Goal: Information Seeking & Learning: Check status

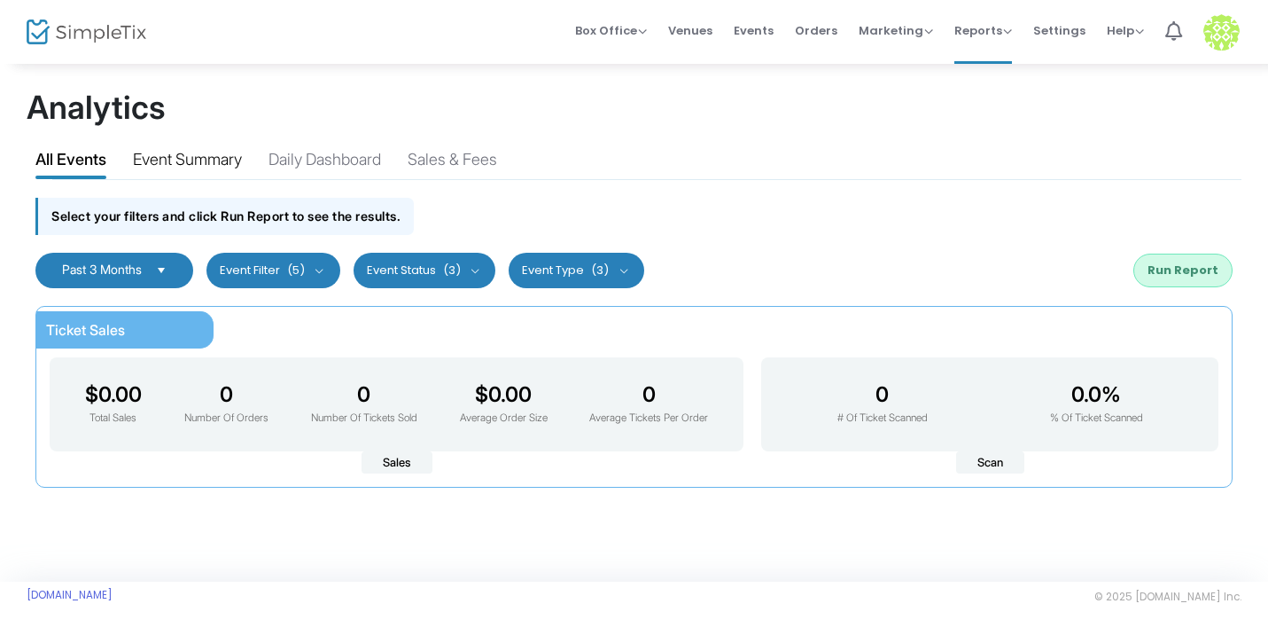
click at [221, 149] on div "Event Summary" at bounding box center [187, 162] width 109 height 31
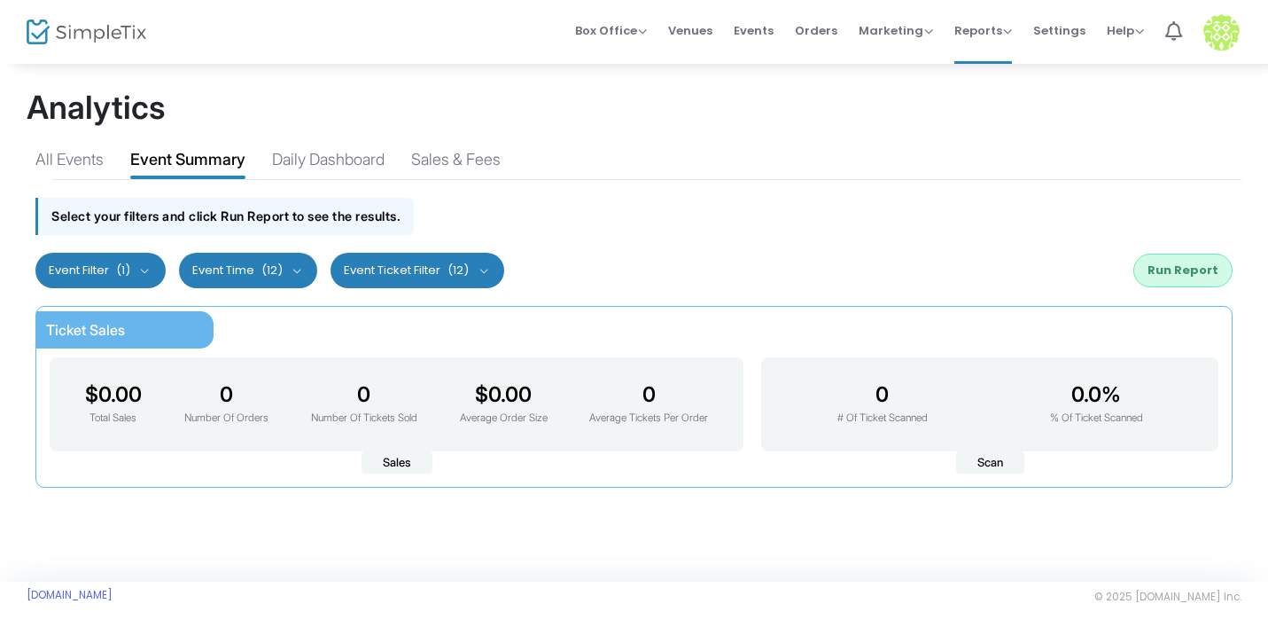
click at [129, 263] on span "(1)" at bounding box center [123, 270] width 14 height 14
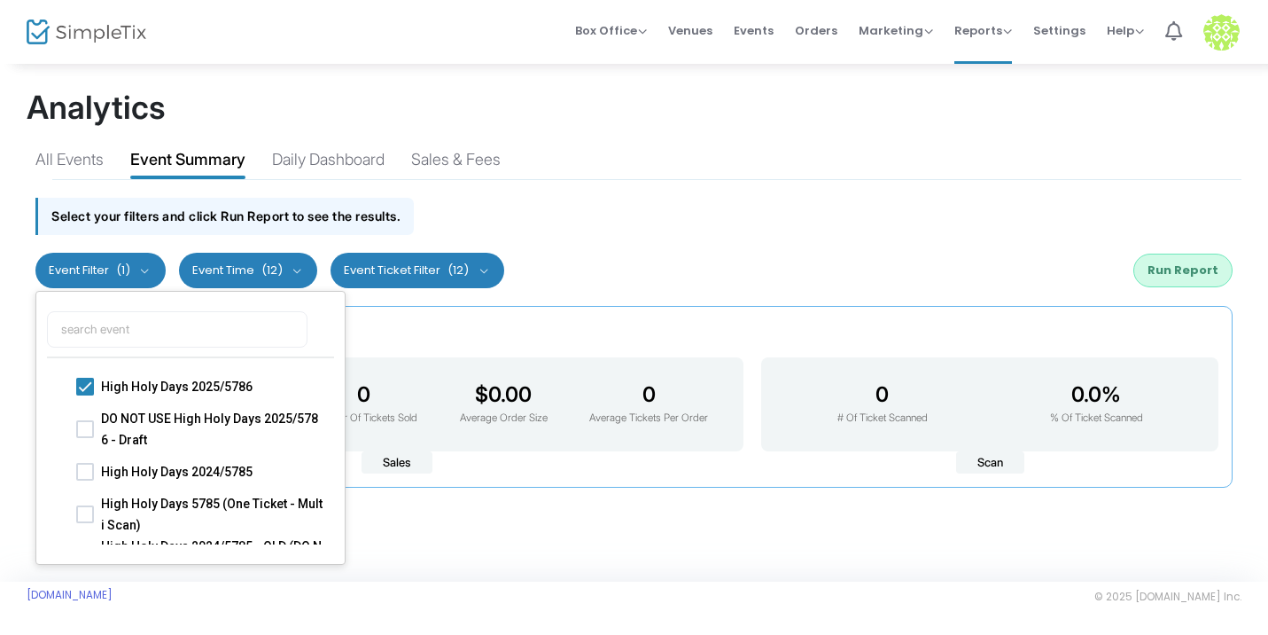
click at [277, 270] on span "(12)" at bounding box center [271, 270] width 21 height 14
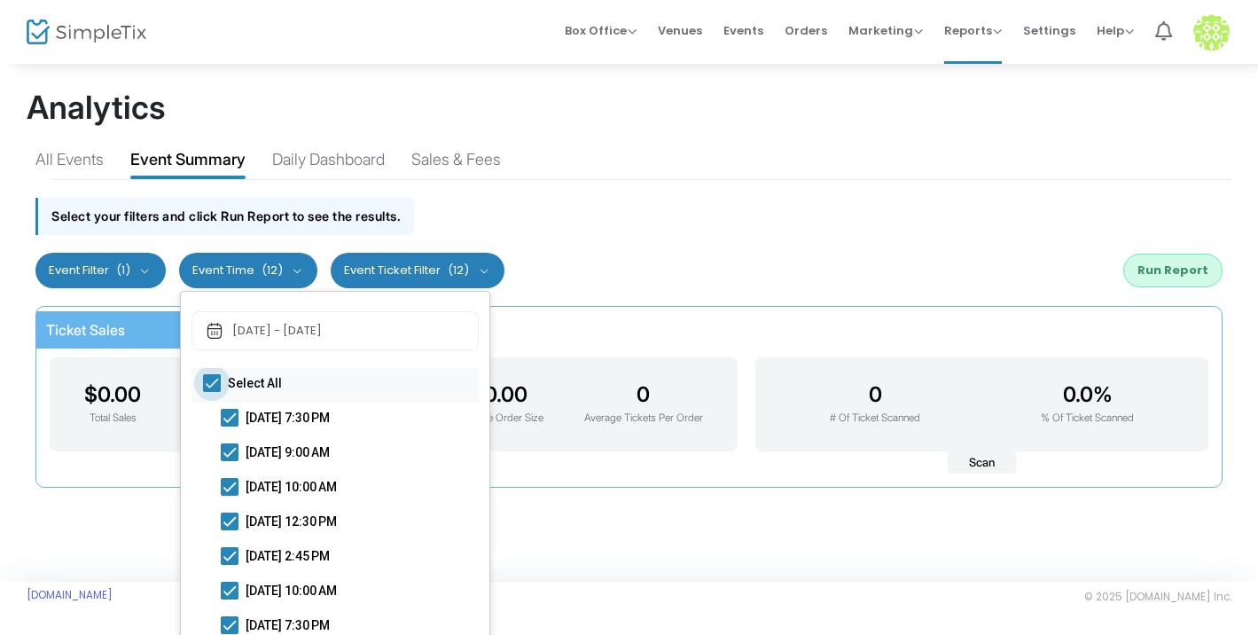
click at [207, 378] on span at bounding box center [212, 383] width 18 height 18
click at [211, 392] on input "Select All" at bounding box center [211, 392] width 1 height 1
checkbox input "false"
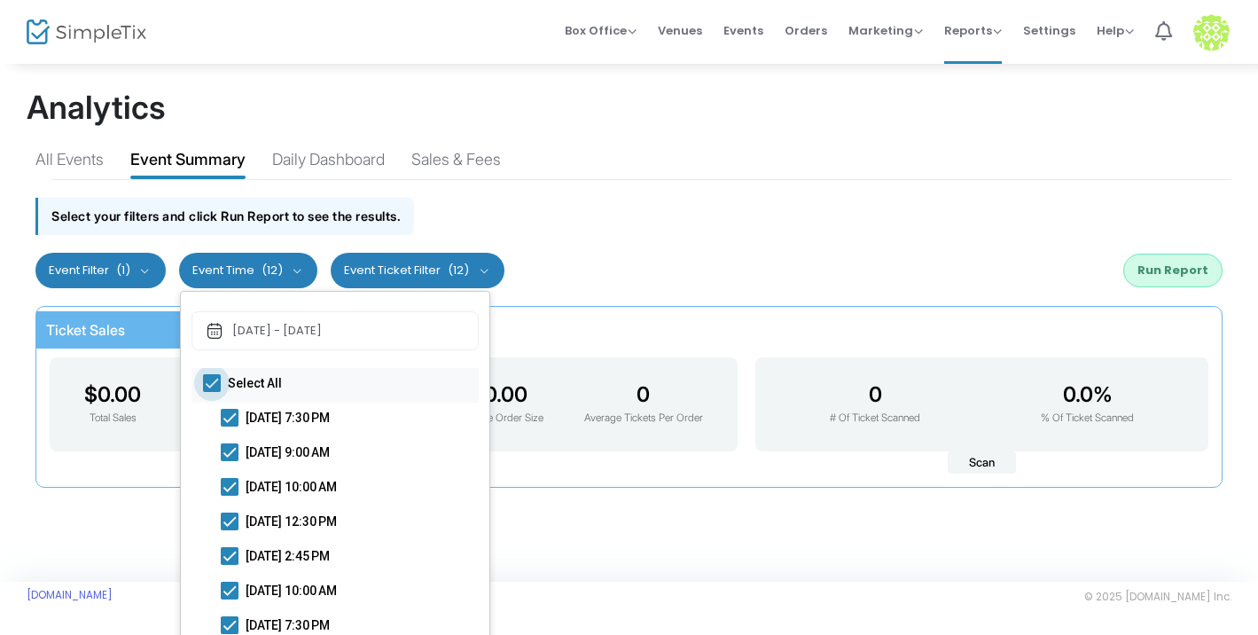
checkbox input "false"
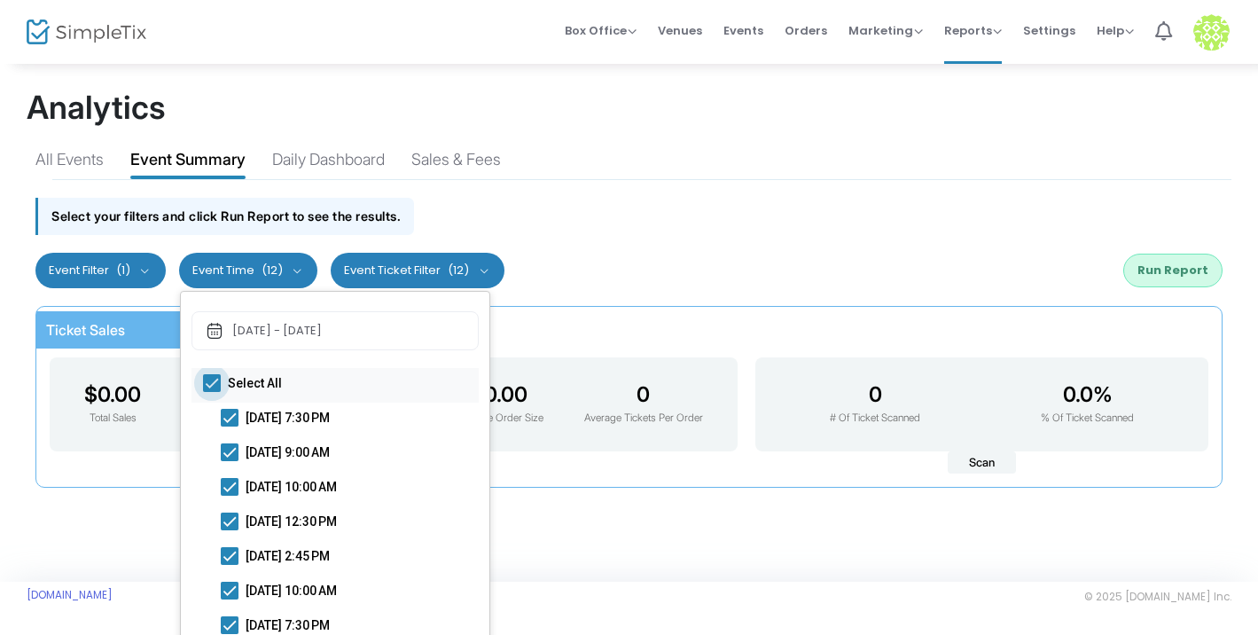
checkbox input "false"
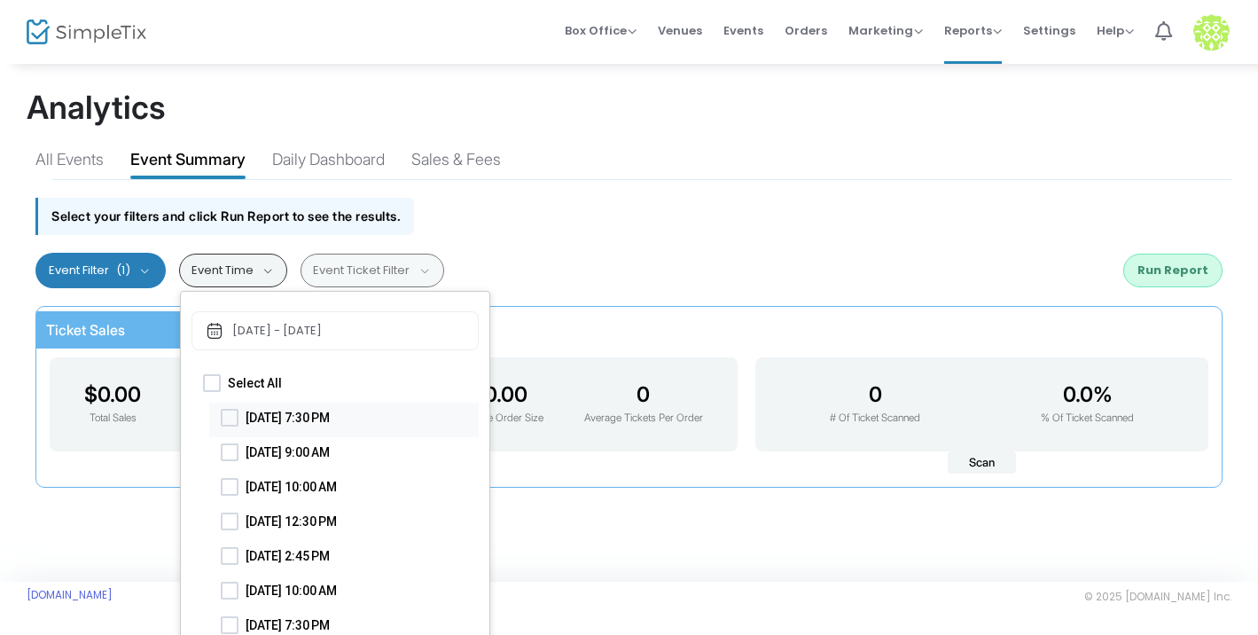
click at [234, 417] on span at bounding box center [230, 418] width 18 height 18
click at [230, 426] on input "[DATE] 7:30 PM" at bounding box center [229, 426] width 1 height 1
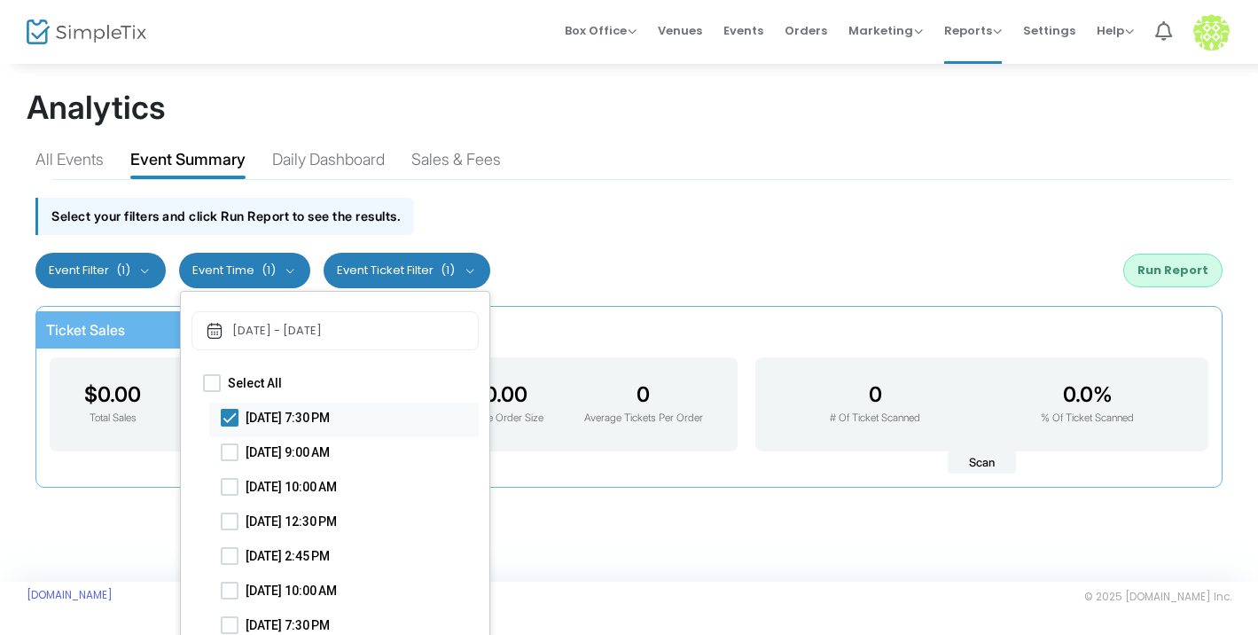
click at [233, 419] on span at bounding box center [230, 418] width 18 height 18
click at [230, 426] on input "[DATE] 7:30 PM" at bounding box center [229, 426] width 1 height 1
checkbox input "false"
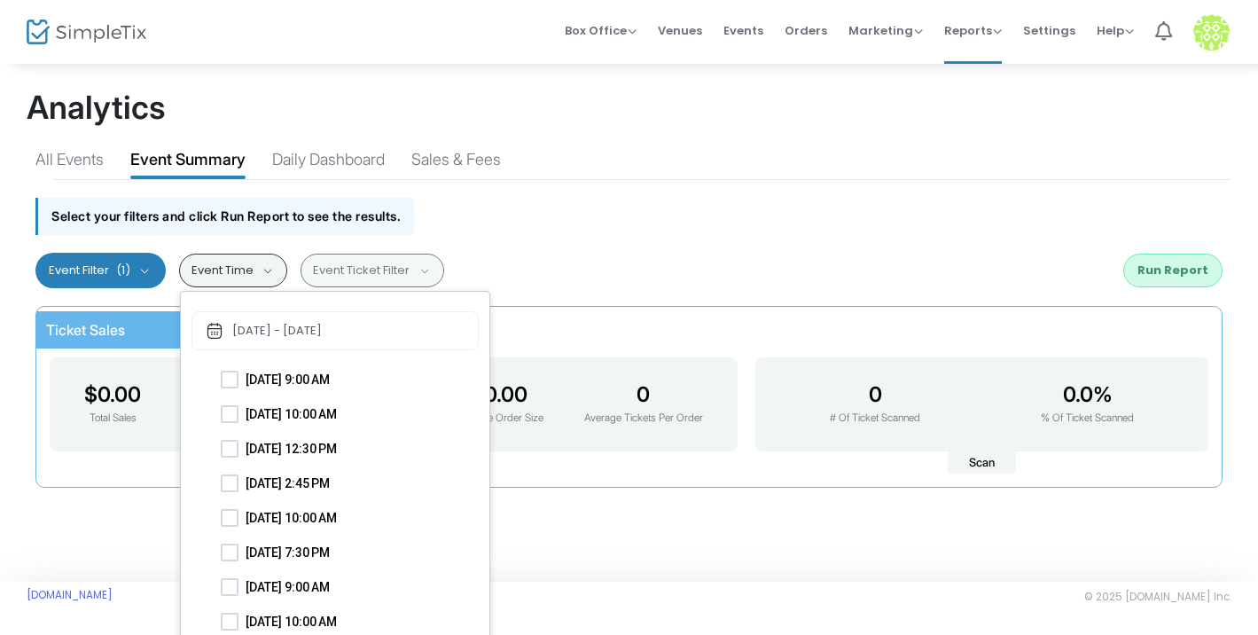
scroll to position [78, 0]
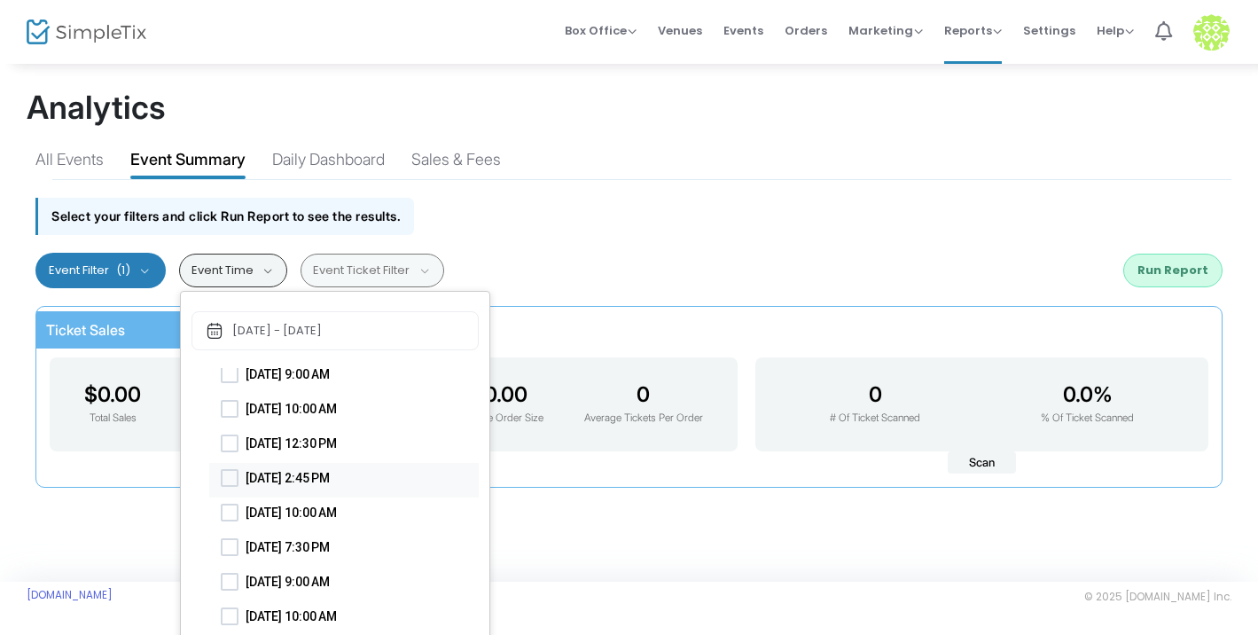
click at [234, 487] on label "[DATE] 2:45 PM" at bounding box center [344, 477] width 246 height 21
click at [230, 487] on input "[DATE] 2:45 PM" at bounding box center [229, 487] width 1 height 1
checkbox input "true"
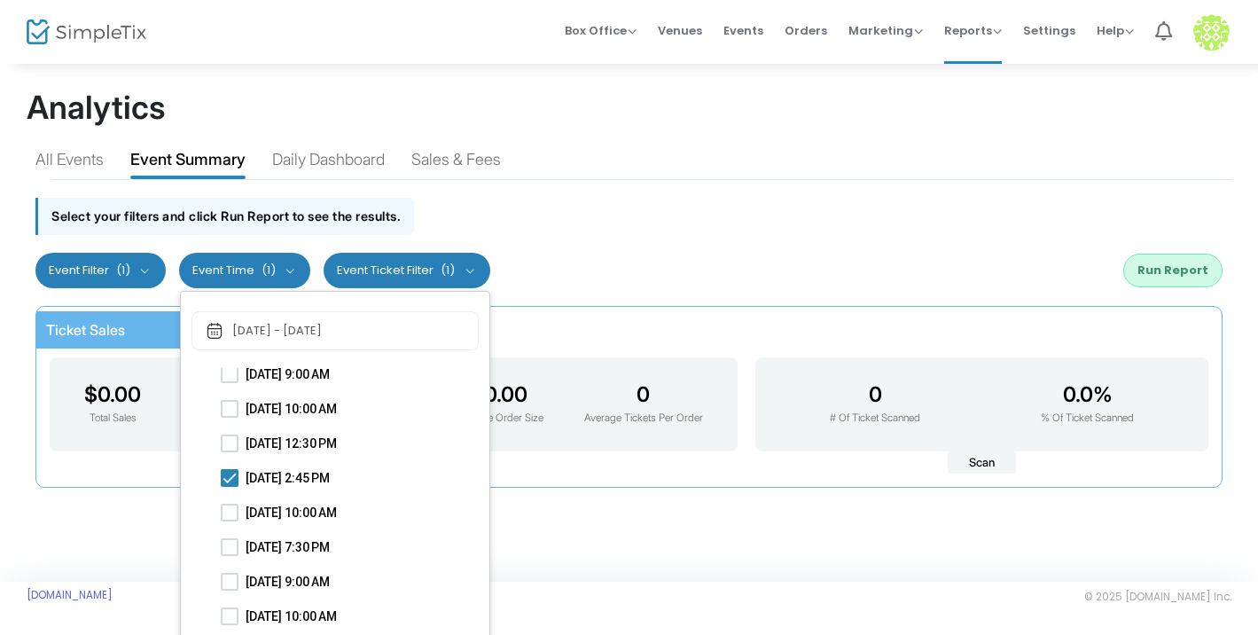
click at [632, 231] on div "Select your filters and click Run Report to see the results." at bounding box center [629, 211] width 1204 height 63
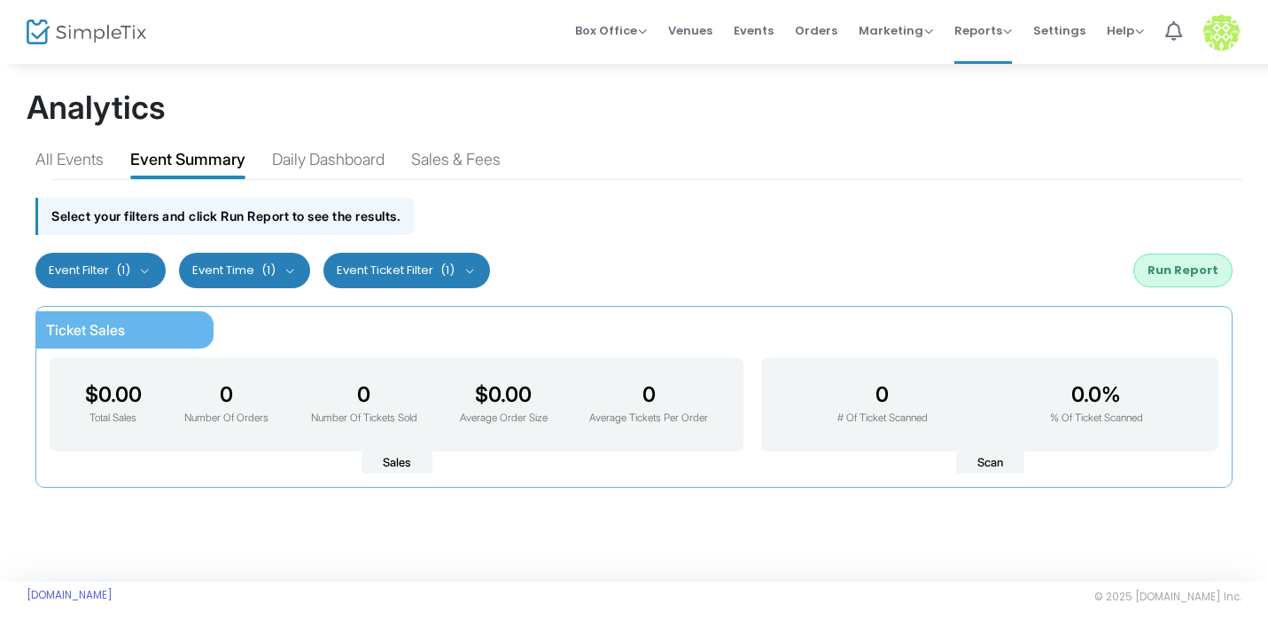
click at [1199, 246] on div "Past 3 Months Last 30 Days Last 3 Months Last 6 Months Last 12 Months Custom Ra…" at bounding box center [634, 270] width 1215 height 53
click at [1199, 261] on button "Run Report" at bounding box center [1183, 270] width 99 height 34
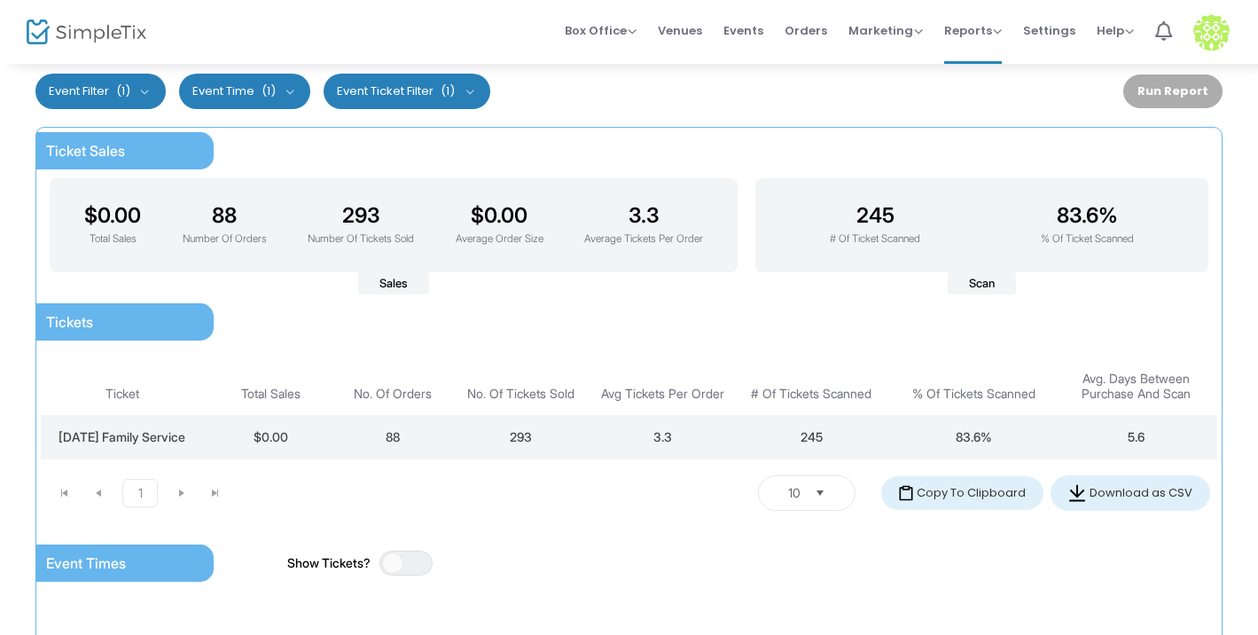
scroll to position [224, 0]
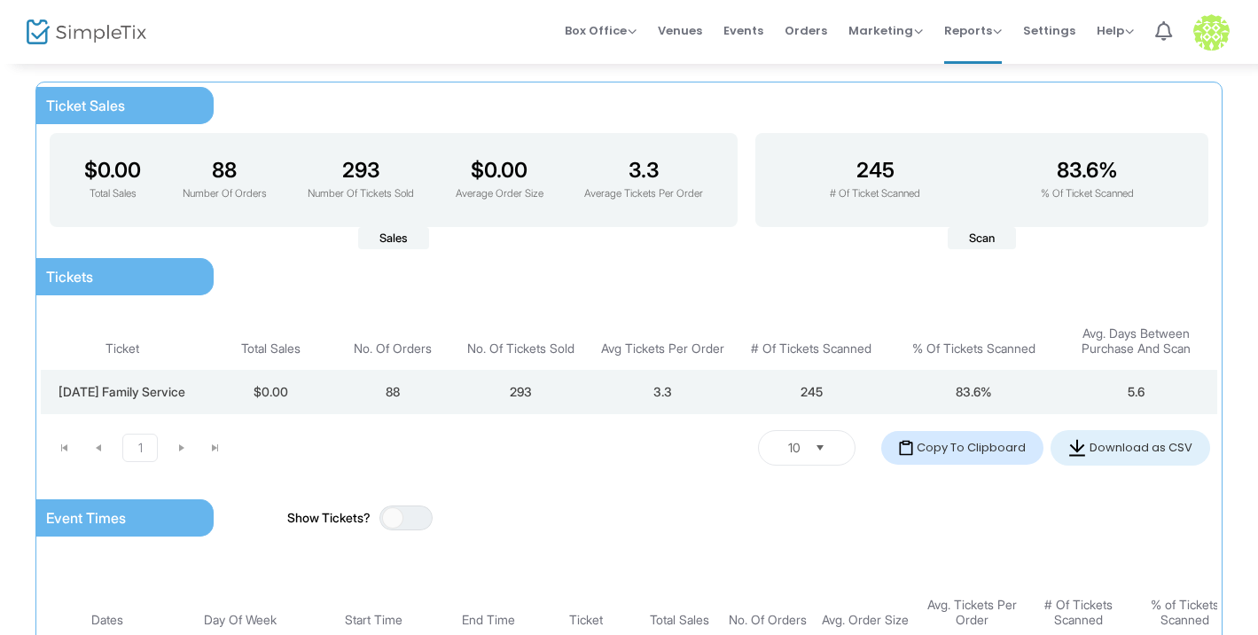
click at [1012, 456] on button "Copy To Clipboard" at bounding box center [962, 448] width 162 height 34
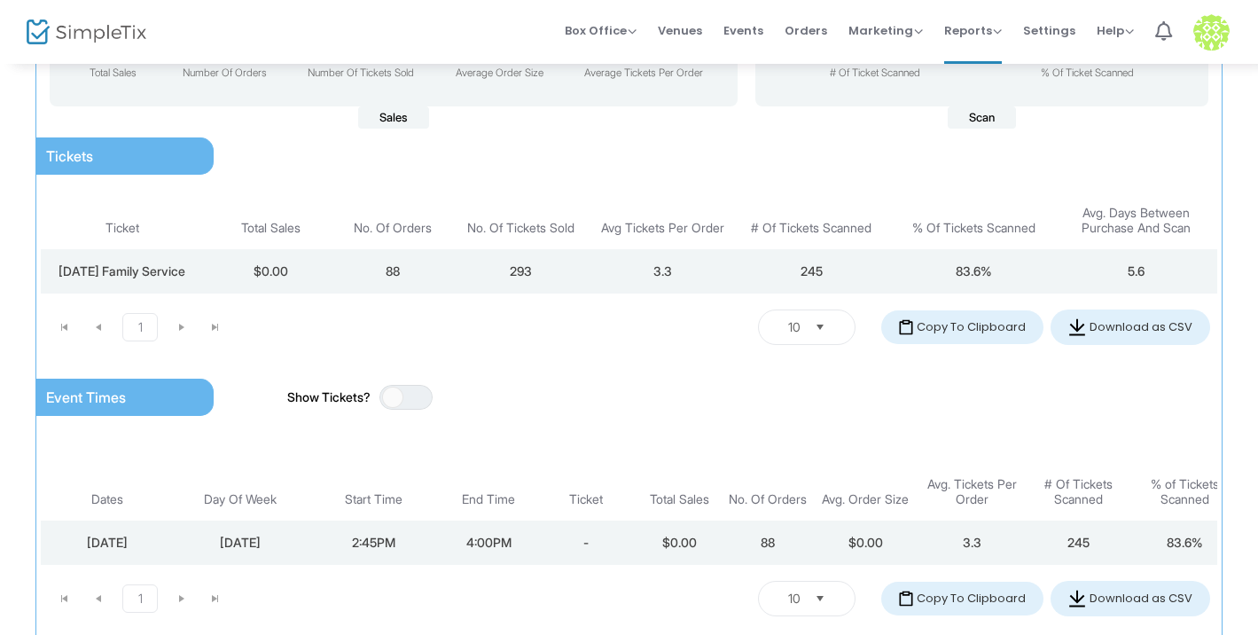
scroll to position [346, 0]
